Goal: Complete application form: Complete application form

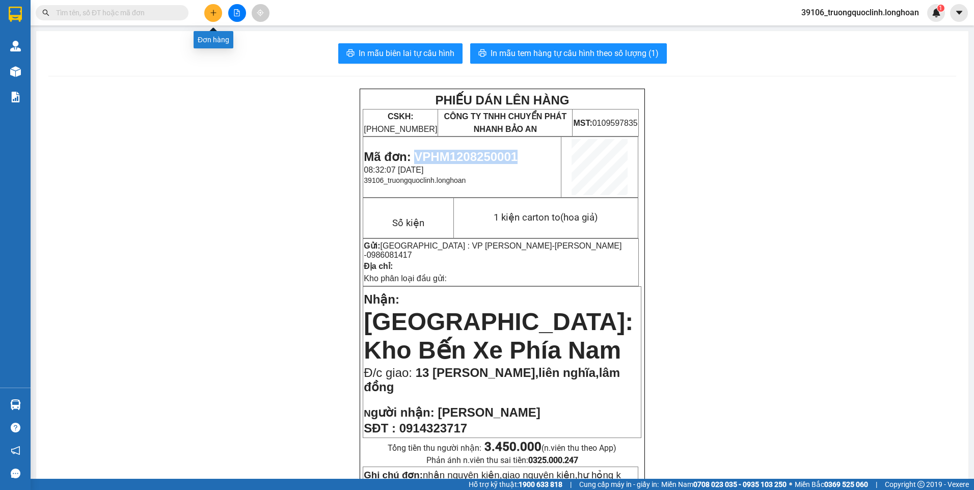
click at [215, 14] on icon "plus" at bounding box center [213, 12] width 7 height 7
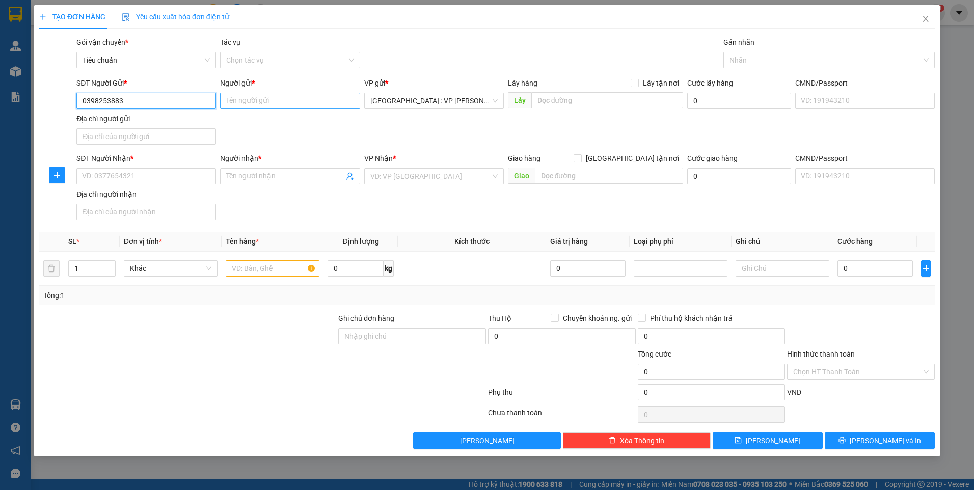
type input "0398253883"
click at [261, 97] on input "Người gửi *" at bounding box center [290, 101] width 140 height 16
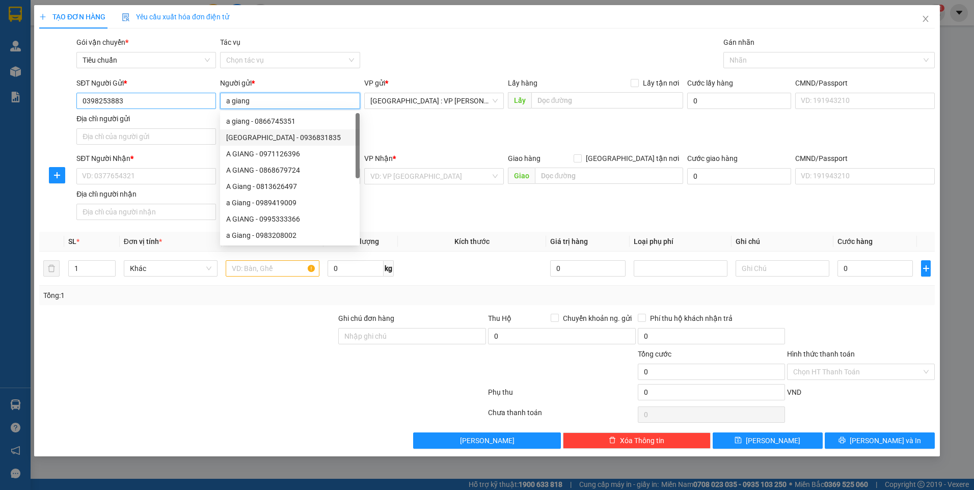
type input "a giang"
drag, startPoint x: 157, startPoint y: 96, endPoint x: 154, endPoint y: 102, distance: 7.1
click at [156, 97] on input "0398253883" at bounding box center [146, 101] width 140 height 16
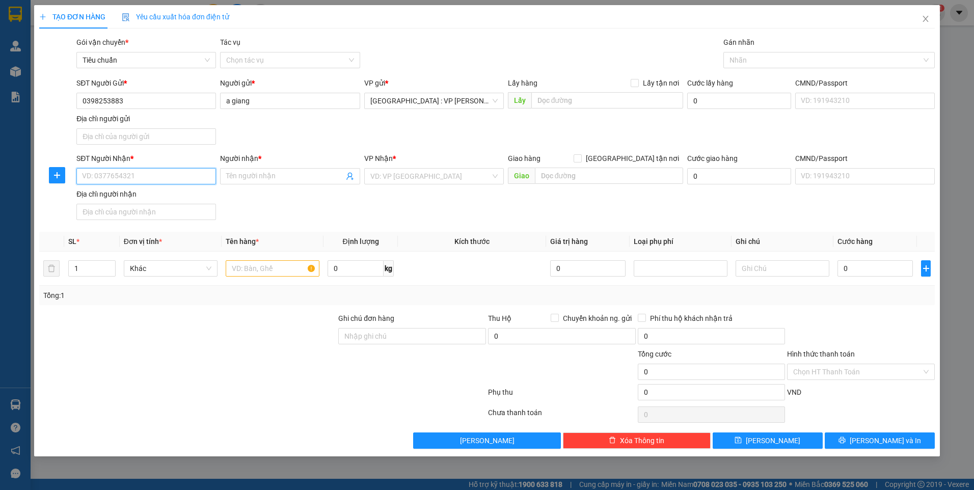
click at [156, 178] on input "SĐT Người Nhận *" at bounding box center [146, 176] width 140 height 16
type input "0373932616"
click at [255, 175] on input "Người nhận *" at bounding box center [284, 176] width 117 height 11
type input "my ái"
click at [580, 168] on input "text" at bounding box center [609, 176] width 149 height 16
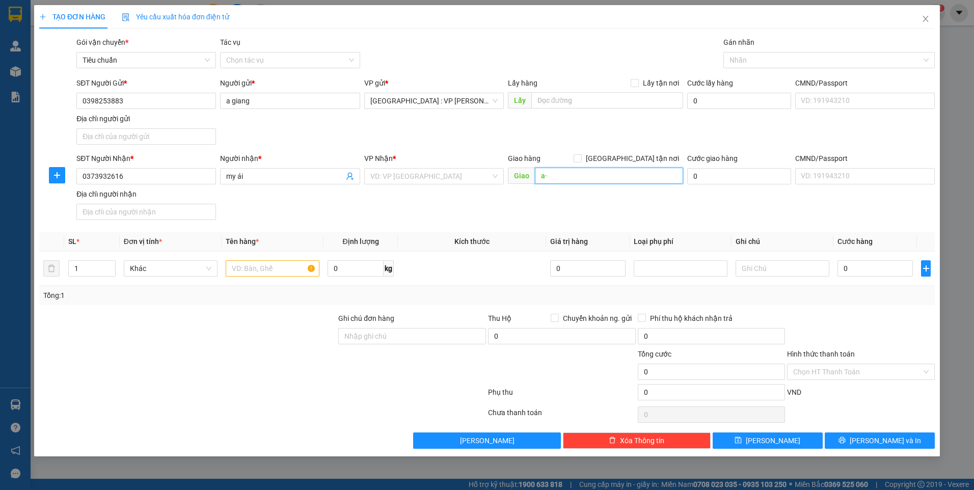
type input "a"
type input "â"
click at [625, 177] on input "ấp [GEOGRAPHIC_DATA],xã [GEOGRAPHIC_DATA]" at bounding box center [609, 176] width 149 height 16
click at [624, 177] on input "ấp [GEOGRAPHIC_DATA],xã [GEOGRAPHIC_DATA]" at bounding box center [609, 176] width 149 height 16
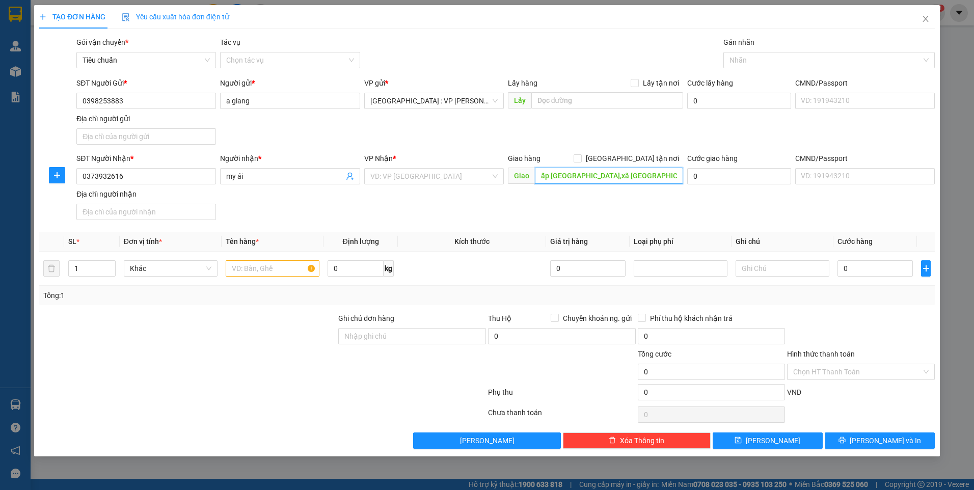
click at [624, 177] on input "ấp [GEOGRAPHIC_DATA],xã [GEOGRAPHIC_DATA]" at bounding box center [609, 176] width 149 height 16
type input "ấp [GEOGRAPHIC_DATA],xã [GEOGRAPHIC_DATA]"
type input "2"
click at [110, 265] on icon "up" at bounding box center [110, 266] width 4 height 4
click at [256, 266] on input "text" at bounding box center [273, 268] width 94 height 16
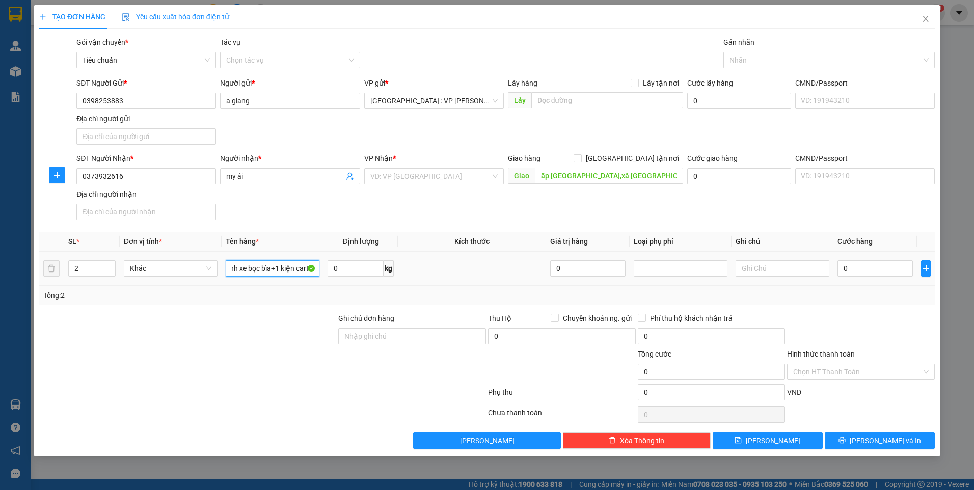
scroll to position [0, 59]
type input "1 kiện máy có bánh xe bọc bìa+1 kiện carton"
click at [635, 176] on input "ấp [GEOGRAPHIC_DATA],xã [GEOGRAPHIC_DATA]" at bounding box center [609, 176] width 149 height 16
type input "ấp [GEOGRAPHIC_DATA],xã [GEOGRAPHIC_DATA],[GEOGRAPHIC_DATA]"
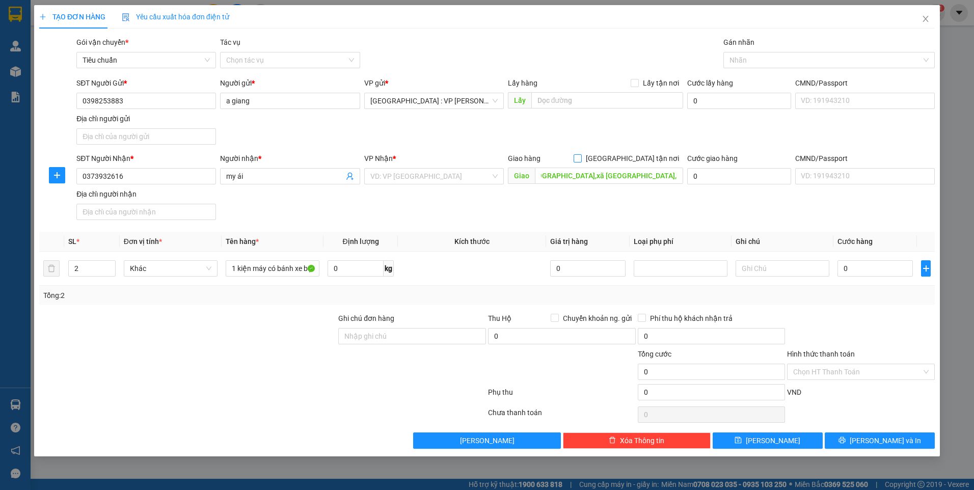
click at [637, 156] on span "[GEOGRAPHIC_DATA] tận nơi" at bounding box center [632, 158] width 101 height 11
click at [581, 156] on input "[GEOGRAPHIC_DATA] tận nơi" at bounding box center [577, 157] width 7 height 7
checkbox input "true"
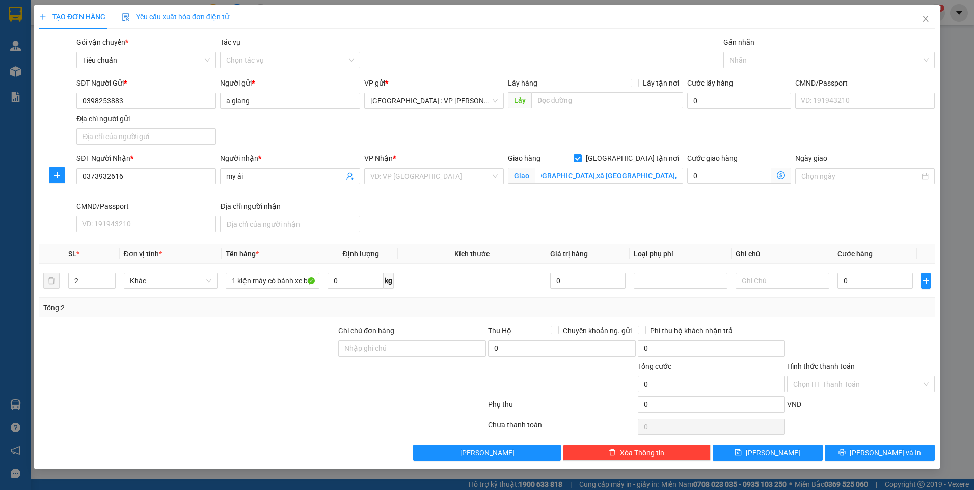
scroll to position [0, 0]
click at [770, 63] on div at bounding box center [824, 60] width 196 height 12
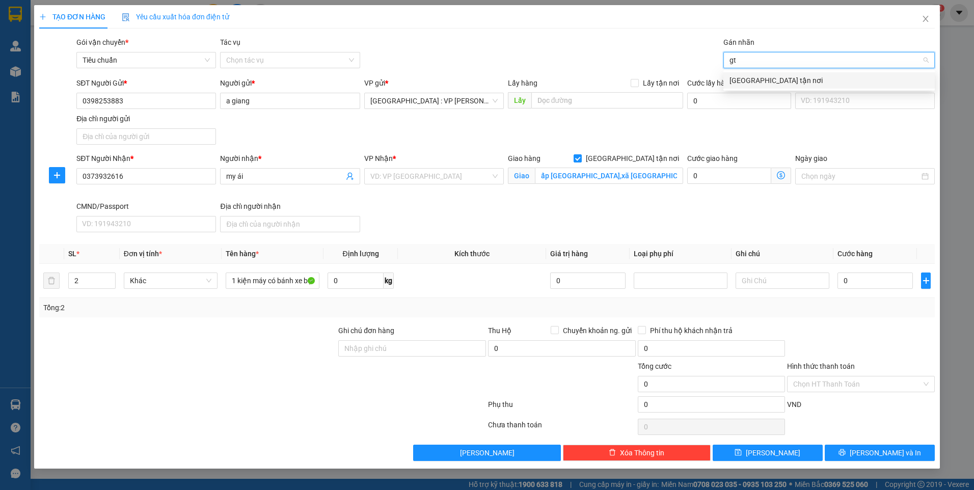
type input "gtn"
click at [751, 87] on div "[GEOGRAPHIC_DATA] tận nơi" at bounding box center [828, 80] width 211 height 16
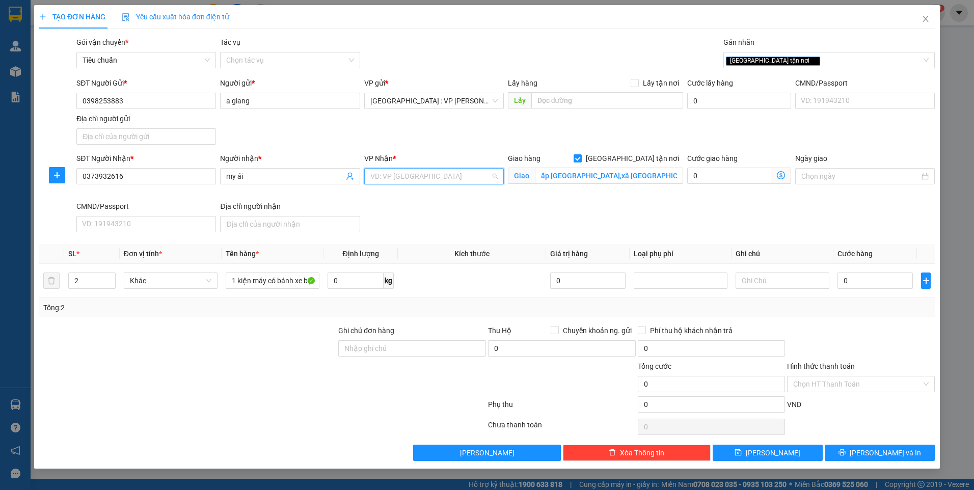
click at [418, 181] on input "search" at bounding box center [430, 176] width 120 height 15
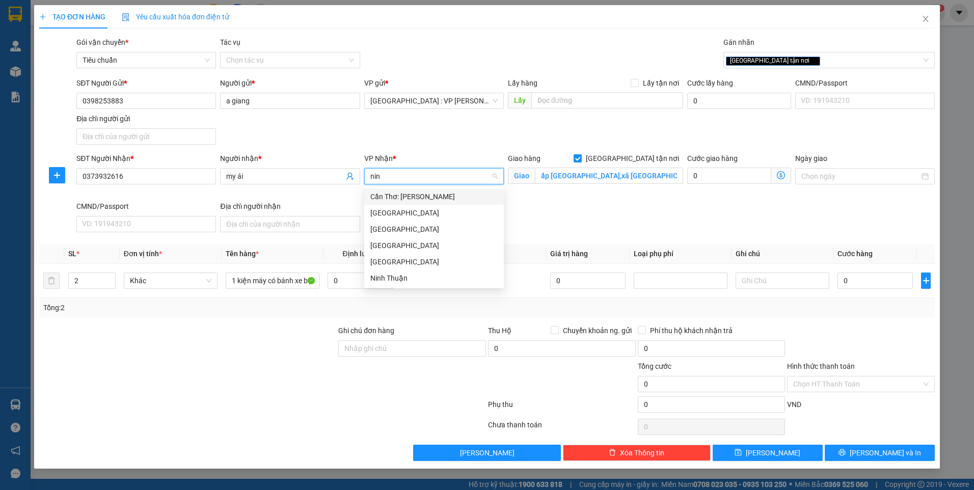
type input "ninh"
click at [426, 195] on div "Cần Thơ: [PERSON_NAME]" at bounding box center [433, 196] width 127 height 11
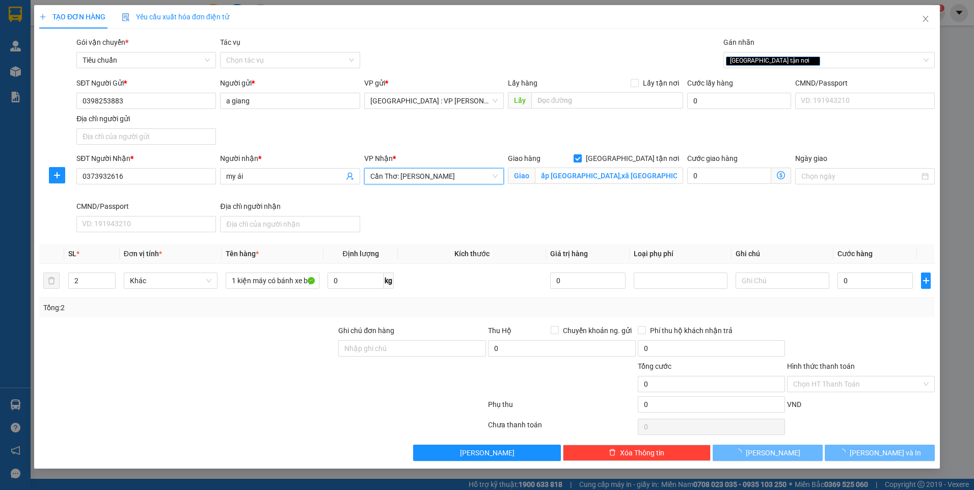
click at [423, 154] on div "VP Nhận *" at bounding box center [434, 158] width 140 height 11
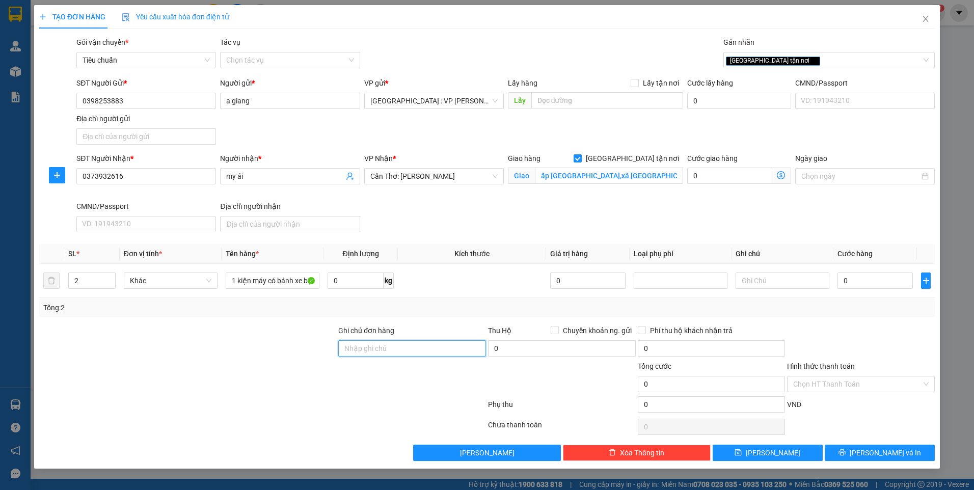
click at [428, 347] on input "Ghi chú đơn hàng" at bounding box center [412, 348] width 148 height 16
type input "nhận nguyên kiện,giao nguyên kiện,bể vỡ k đền"
click at [220, 301] on div "Tổng: 2" at bounding box center [486, 307] width 895 height 19
click at [872, 279] on input "0" at bounding box center [874, 281] width 75 height 16
type input "4"
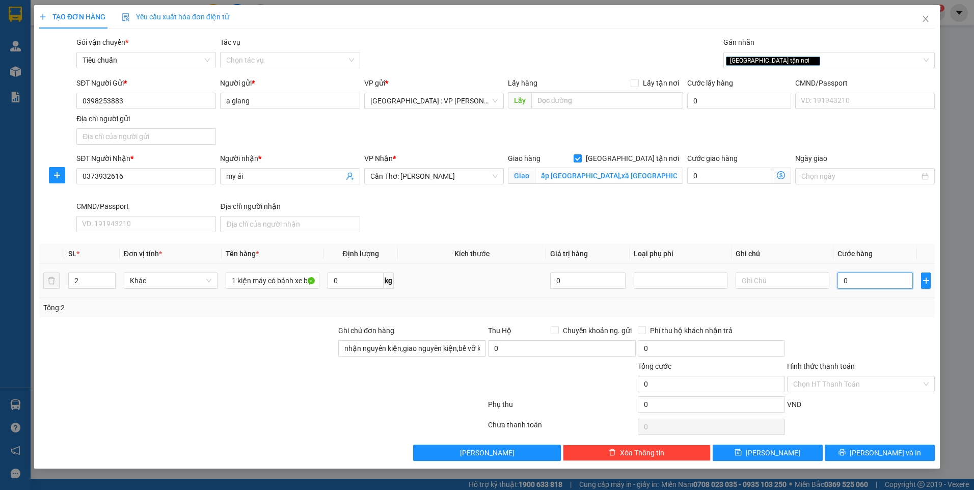
type input "4"
type input "43"
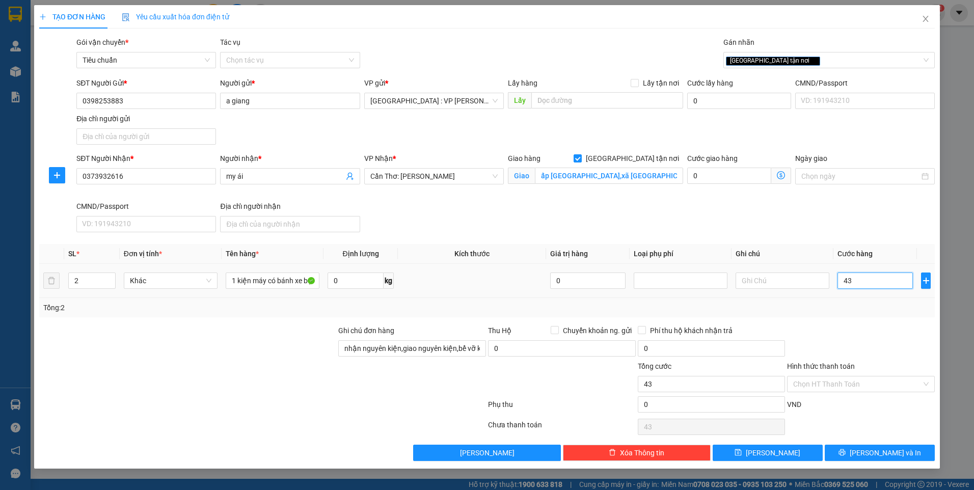
type input "430"
type input "4.300"
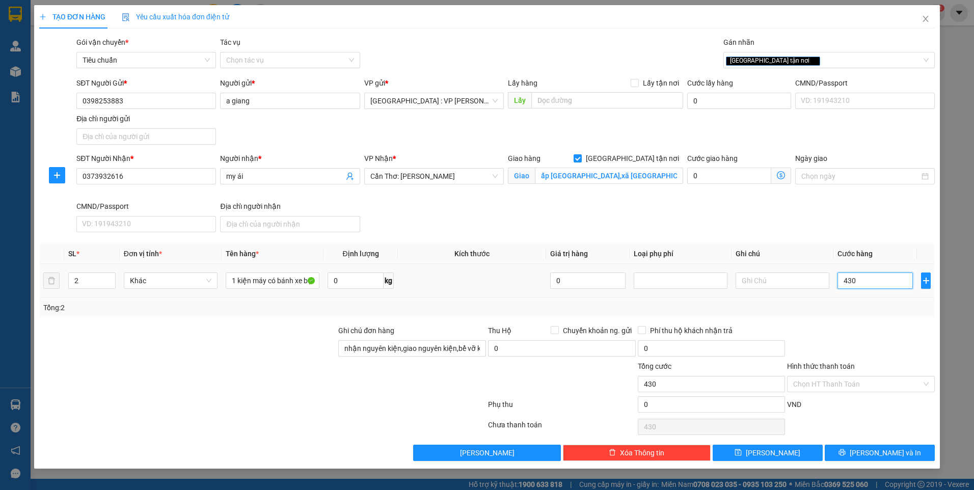
type input "4.300"
type input "43.000"
type input "430.000"
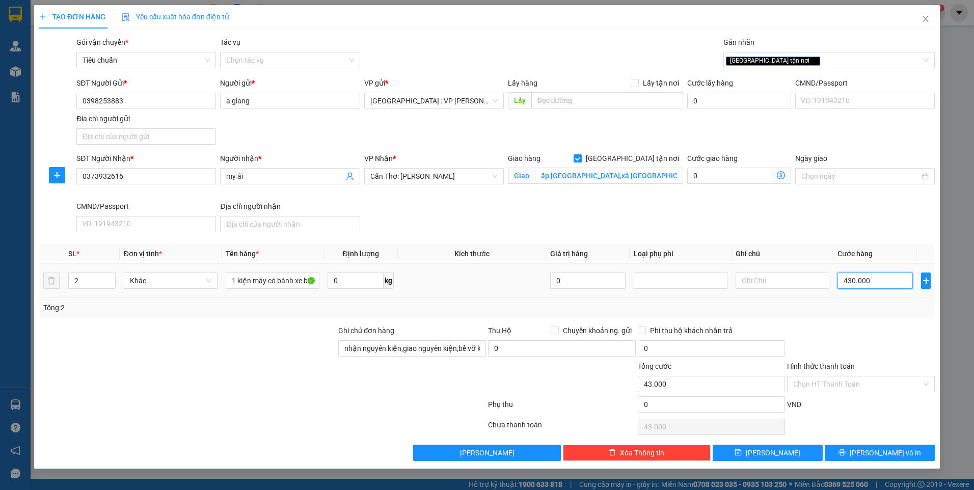
type input "430.000"
click at [894, 449] on span "[PERSON_NAME] và In" at bounding box center [885, 452] width 71 height 11
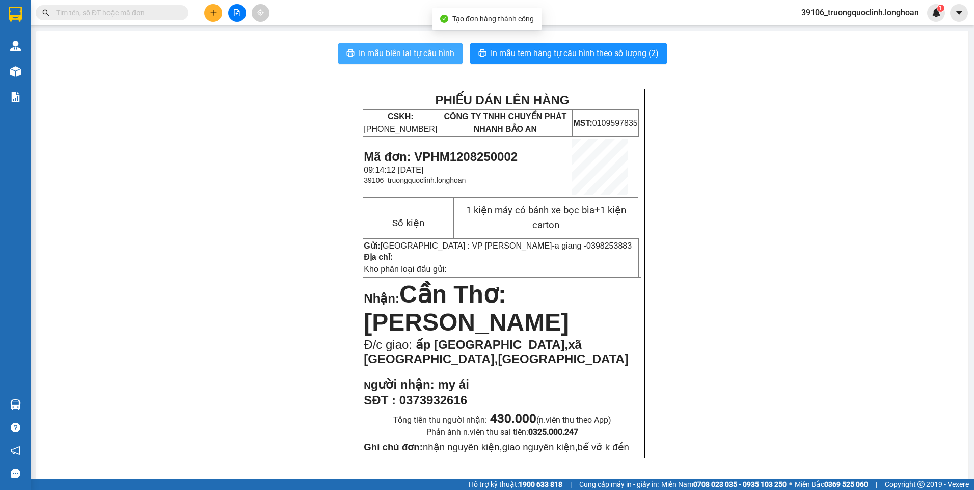
click at [423, 56] on span "In mẫu biên lai tự cấu hình" at bounding box center [407, 53] width 96 height 13
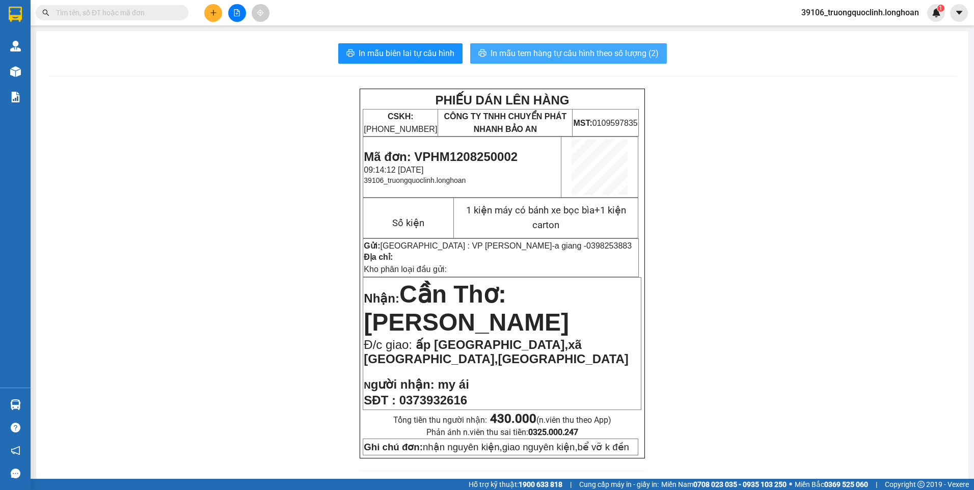
click at [581, 55] on span "In mẫu tem hàng tự cấu hình theo số lượng (2)" at bounding box center [575, 53] width 168 height 13
click at [493, 159] on span "Mã đơn: VPHM1208250002" at bounding box center [441, 157] width 154 height 14
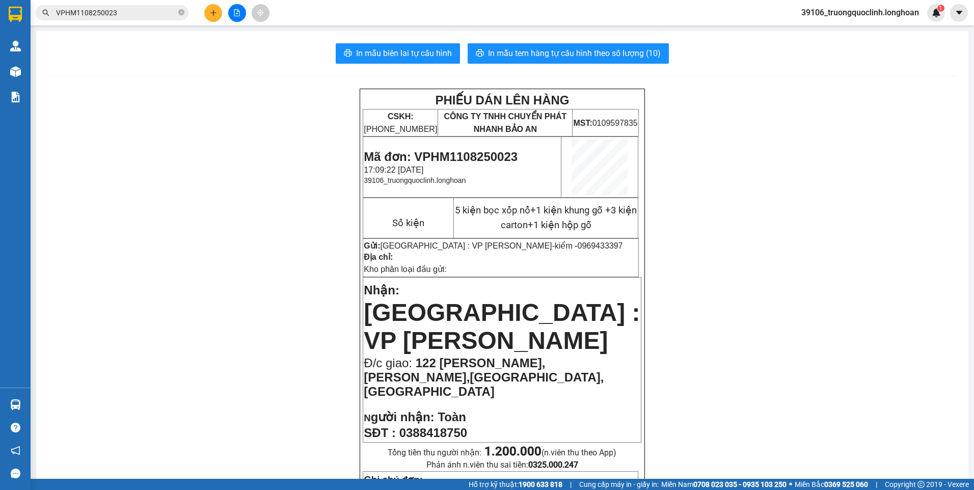
scroll to position [509, 0]
